Goal: Navigation & Orientation: Find specific page/section

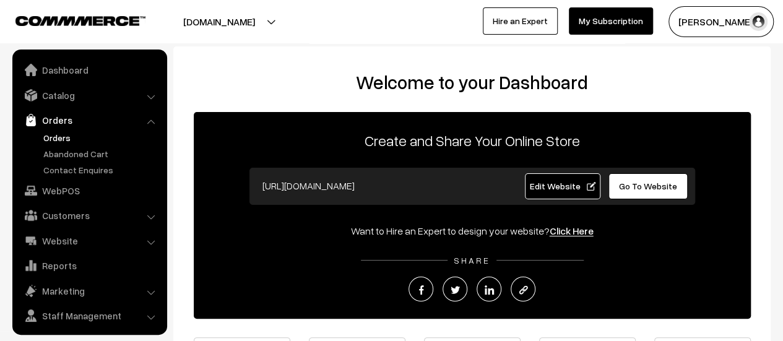
click at [59, 136] on link "Orders" at bounding box center [101, 137] width 123 height 13
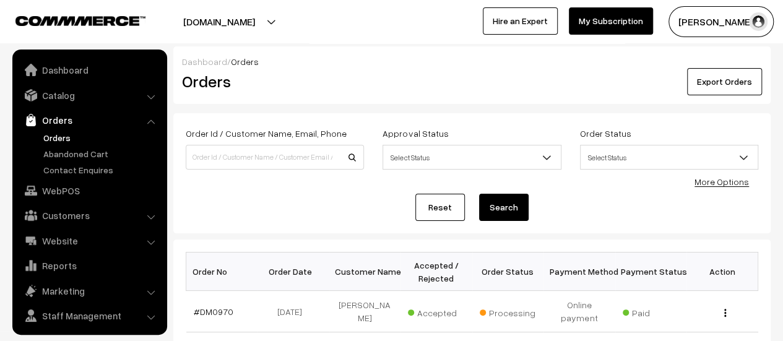
scroll to position [28, 0]
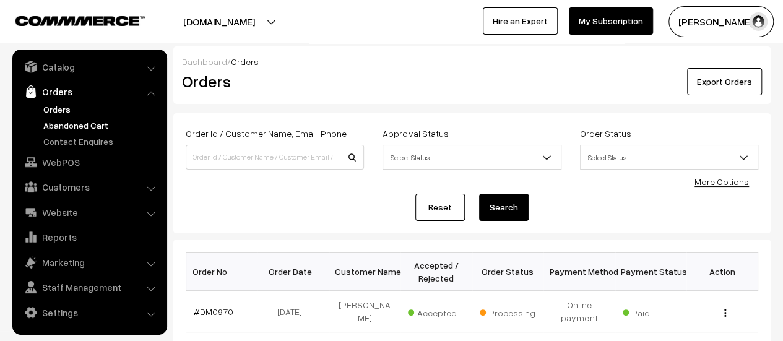
click at [72, 123] on link "Abandoned Cart" at bounding box center [101, 125] width 123 height 13
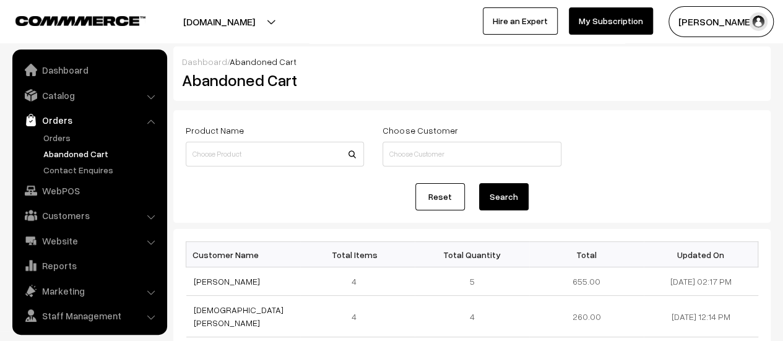
scroll to position [28, 0]
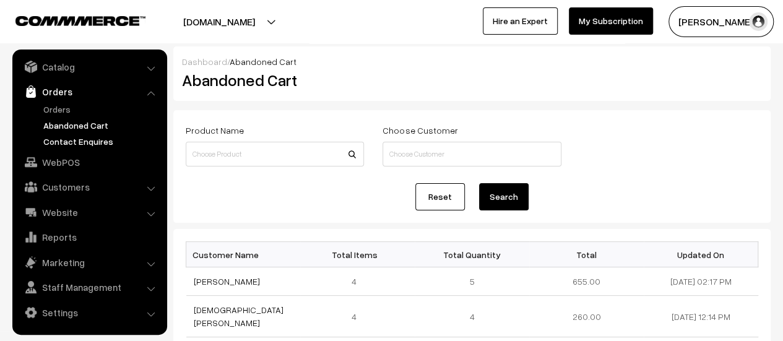
click at [85, 142] on link "Contact Enquires" at bounding box center [101, 141] width 123 height 13
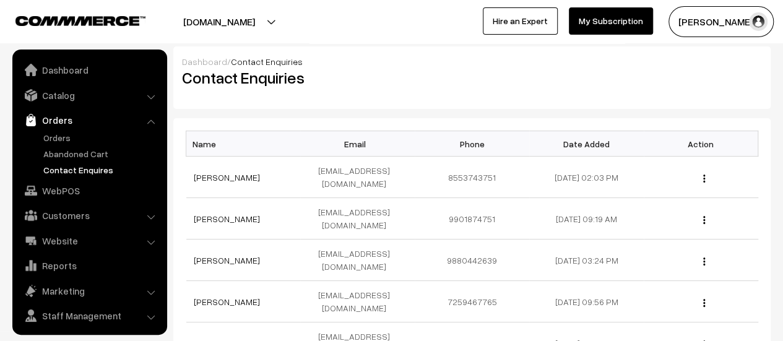
scroll to position [28, 0]
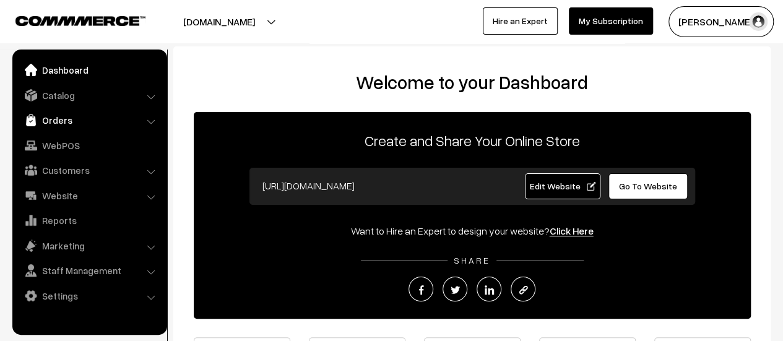
drag, startPoint x: 0, startPoint y: 0, endPoint x: 42, endPoint y: 118, distance: 125.5
click at [42, 118] on link "Orders" at bounding box center [88, 120] width 147 height 22
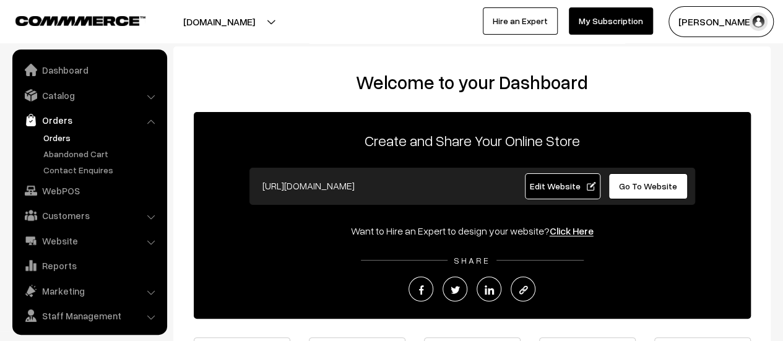
click at [72, 134] on link "Orders" at bounding box center [101, 137] width 123 height 13
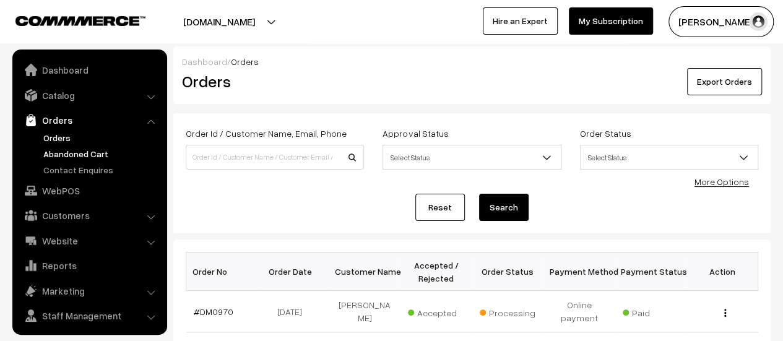
scroll to position [28, 0]
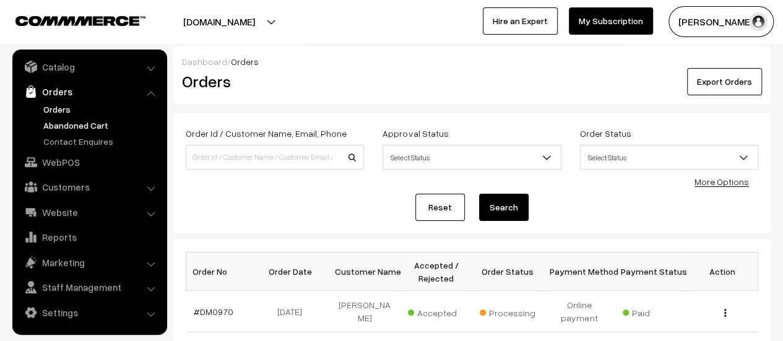
click at [76, 123] on link "Abandoned Cart" at bounding box center [101, 125] width 123 height 13
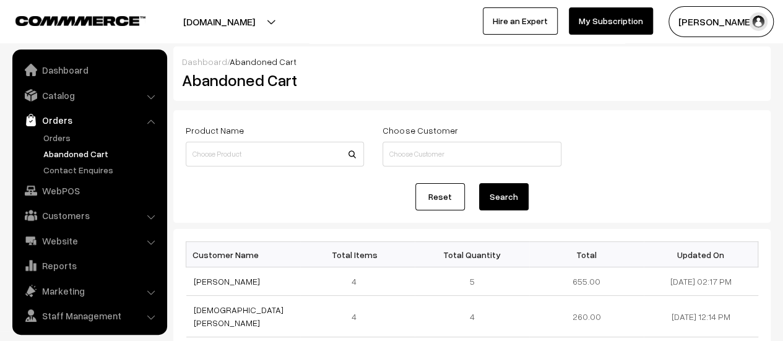
scroll to position [28, 0]
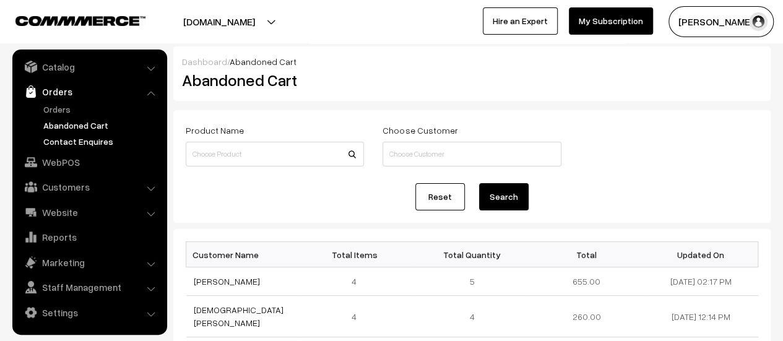
click at [76, 142] on link "Contact Enquires" at bounding box center [101, 141] width 123 height 13
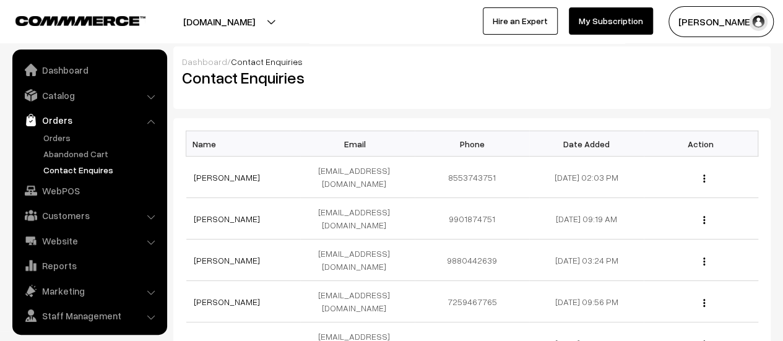
scroll to position [28, 0]
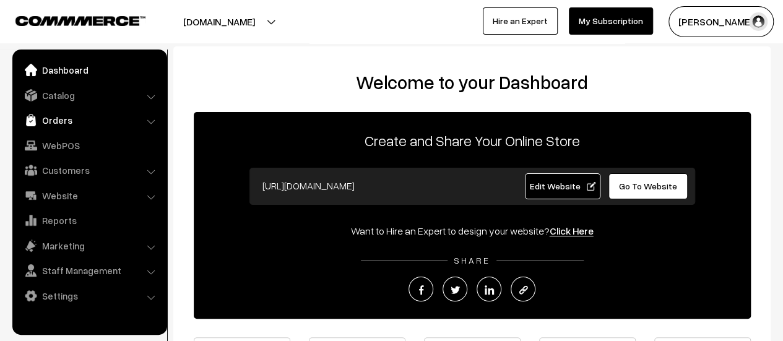
click at [51, 120] on link "Orders" at bounding box center [88, 120] width 147 height 22
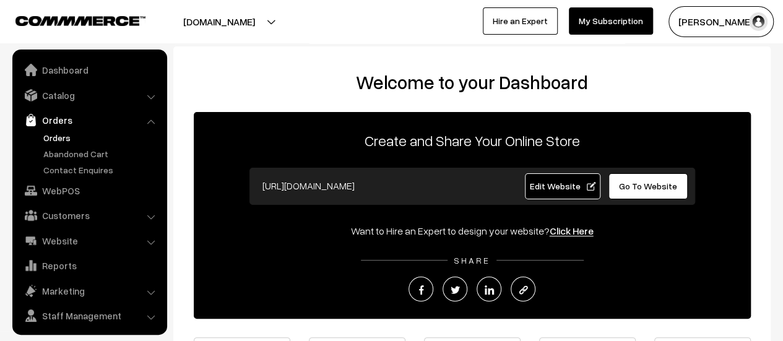
click at [56, 136] on link "Orders" at bounding box center [101, 137] width 123 height 13
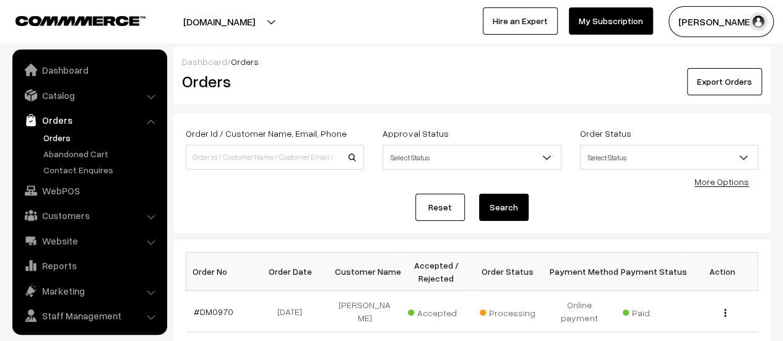
scroll to position [28, 0]
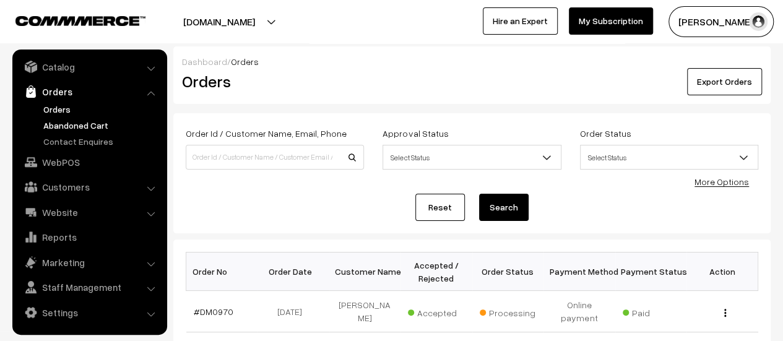
click at [95, 122] on link "Abandoned Cart" at bounding box center [101, 125] width 123 height 13
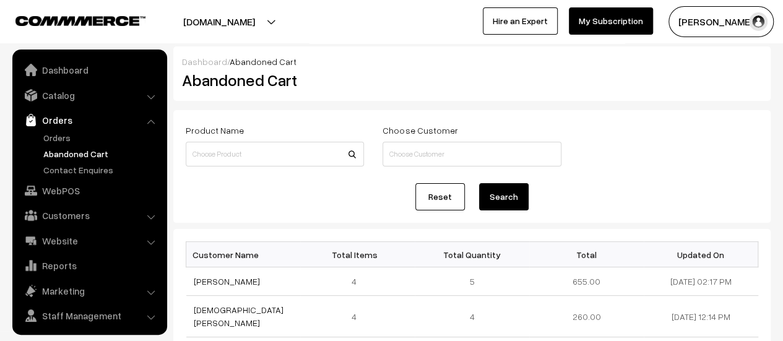
scroll to position [28, 0]
